Goal: Information Seeking & Learning: Learn about a topic

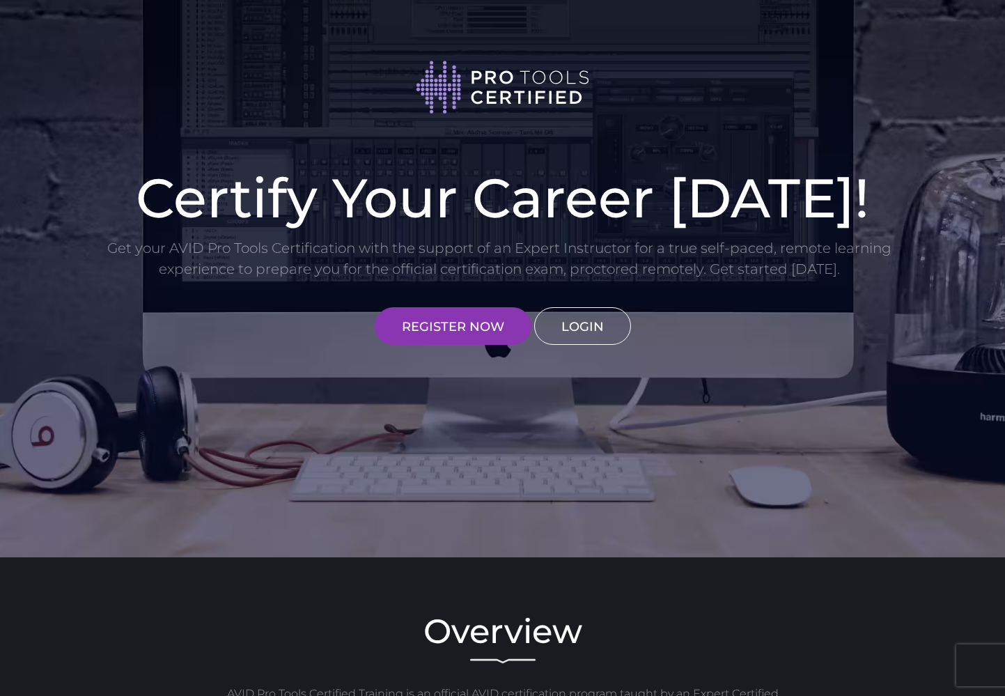
click at [591, 334] on link "LOGIN" at bounding box center [582, 326] width 97 height 38
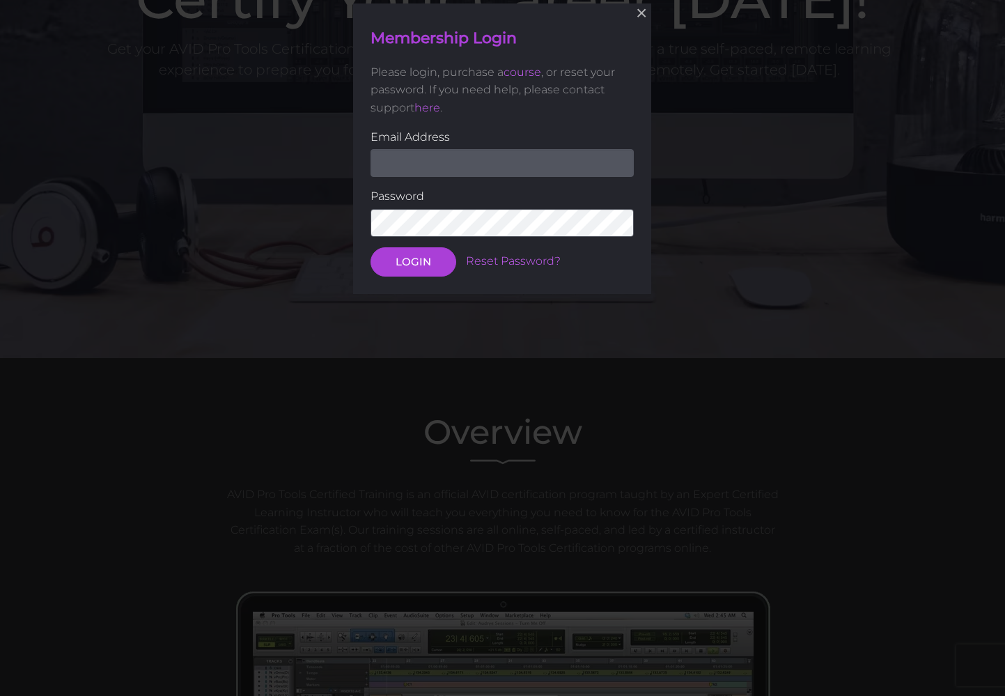
scroll to position [200, 0]
type input "cpugh1990@yahoo.com"
click at [413, 260] on button "LOGIN" at bounding box center [414, 261] width 86 height 29
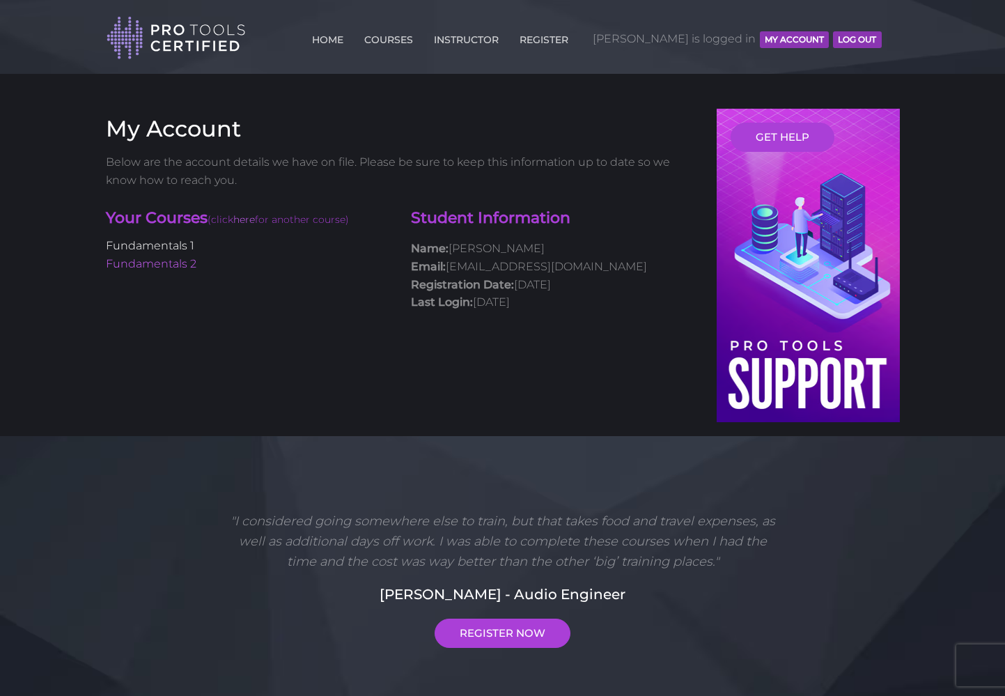
click at [187, 248] on link "Fundamentals 1" at bounding box center [150, 245] width 88 height 13
click at [176, 264] on link "Fundamentals 2" at bounding box center [151, 263] width 91 height 13
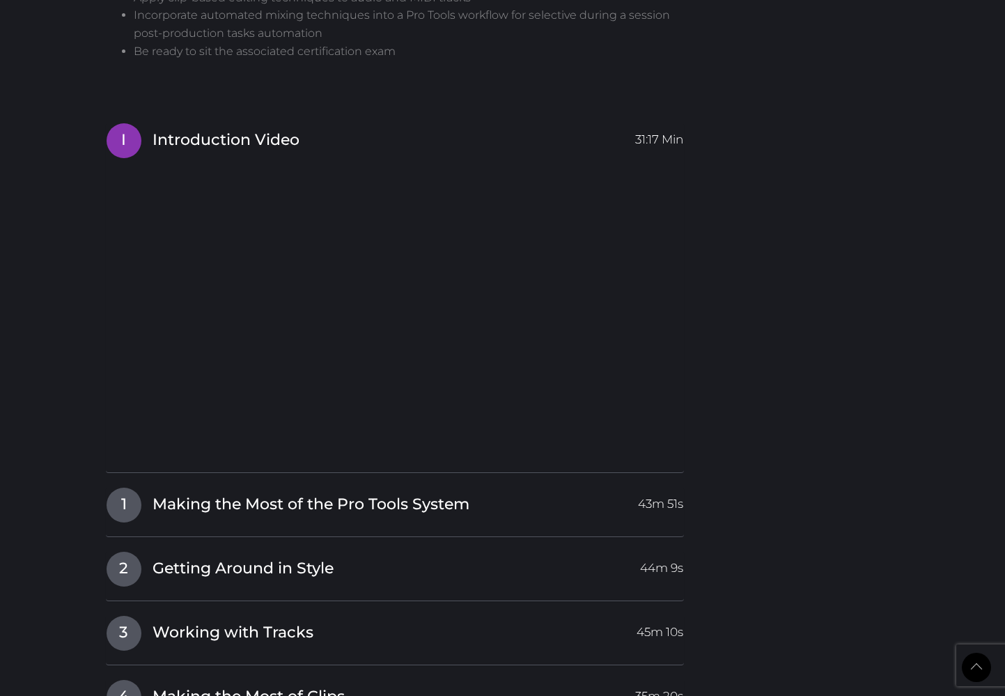
scroll to position [1382, 0]
